Goal: Navigation & Orientation: Find specific page/section

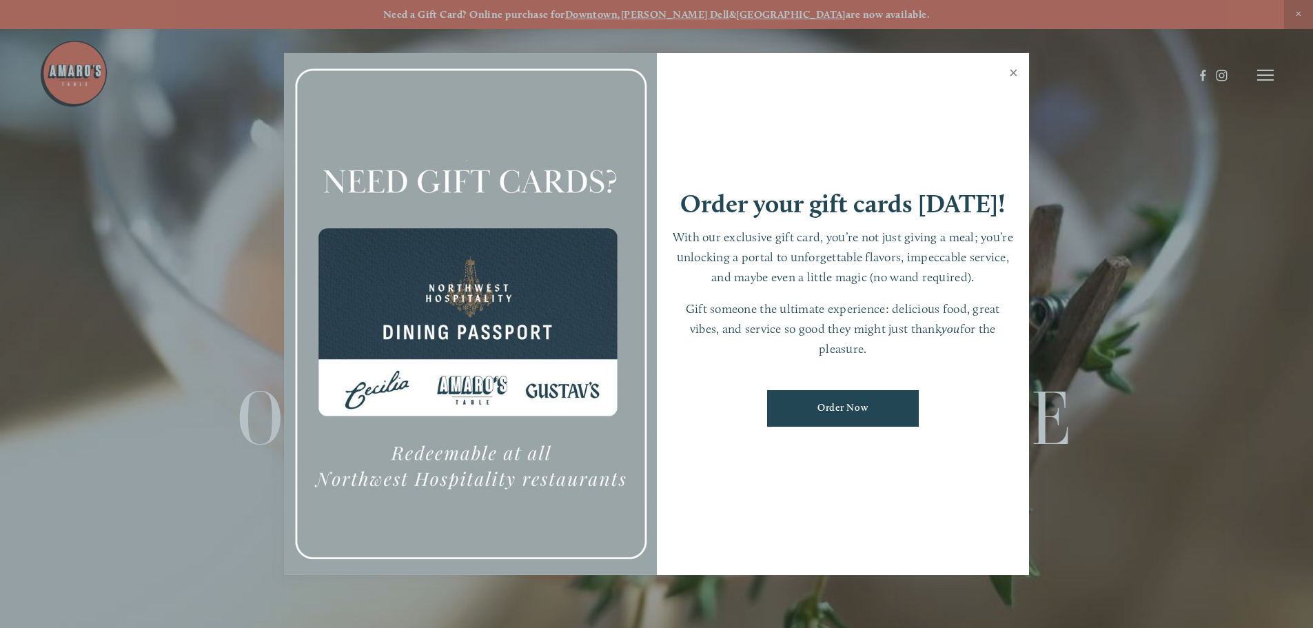
click at [1014, 70] on link "Close" at bounding box center [1013, 74] width 27 height 39
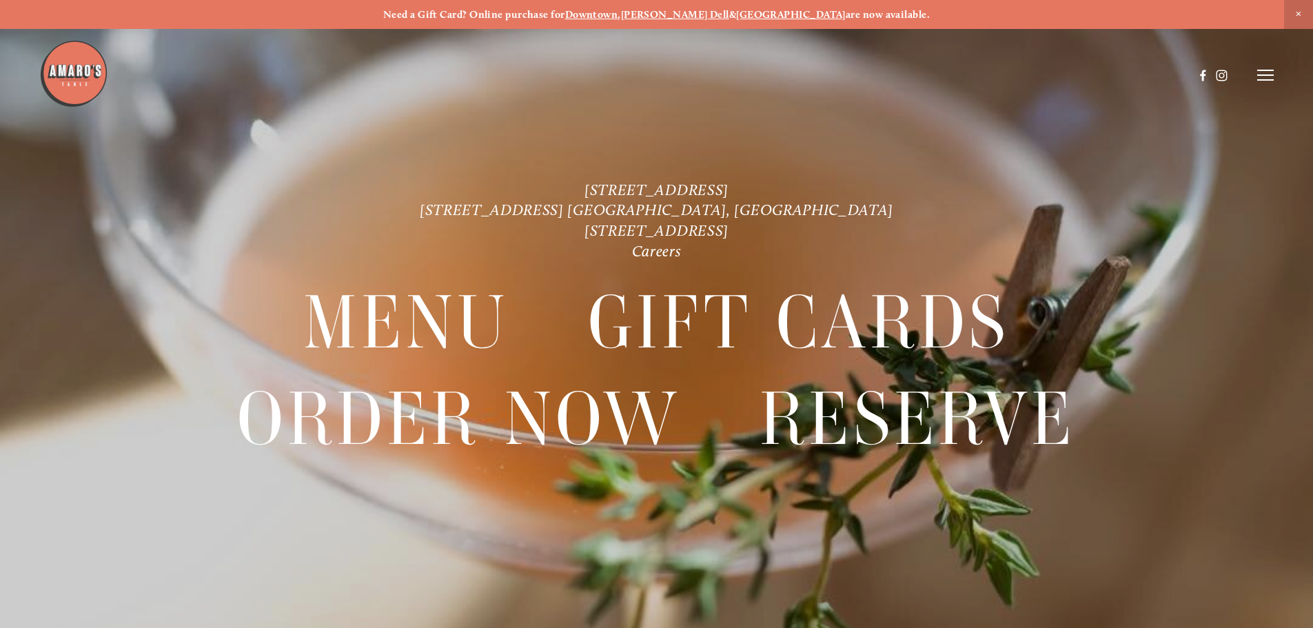
click at [1258, 80] on line at bounding box center [1265, 80] width 17 height 0
click at [970, 79] on span "Menu" at bounding box center [976, 74] width 28 height 13
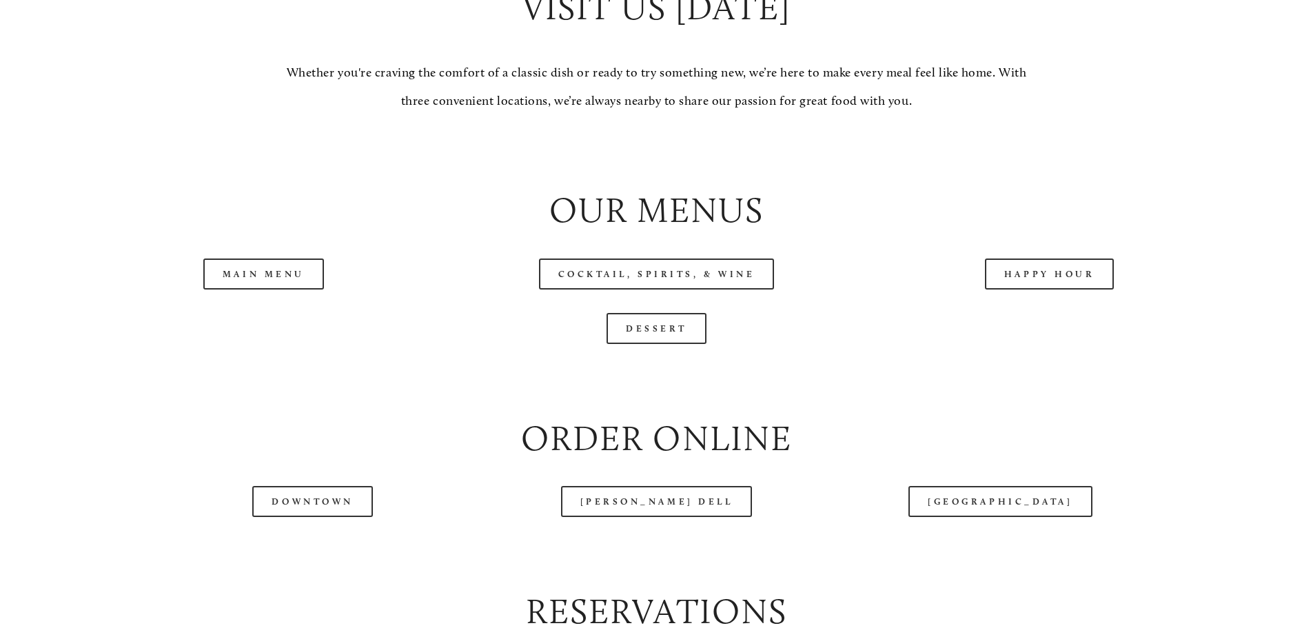
scroll to position [1451, 0]
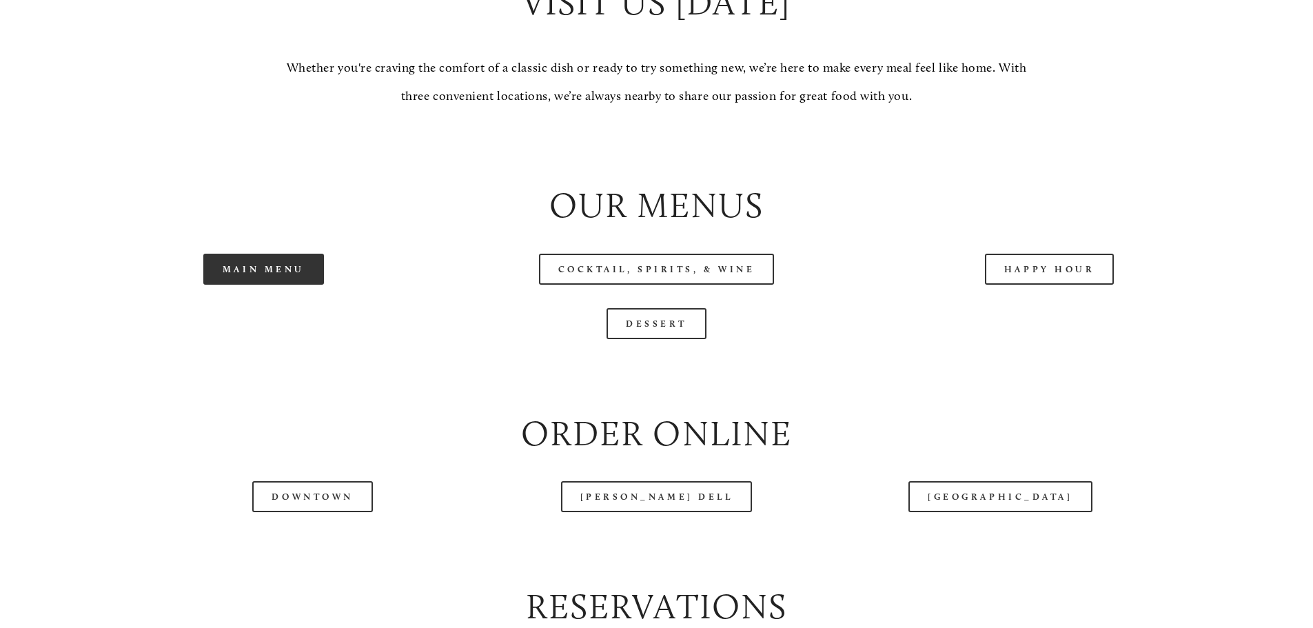
click at [273, 285] on link "Main Menu" at bounding box center [263, 269] width 121 height 31
